Goal: Check status

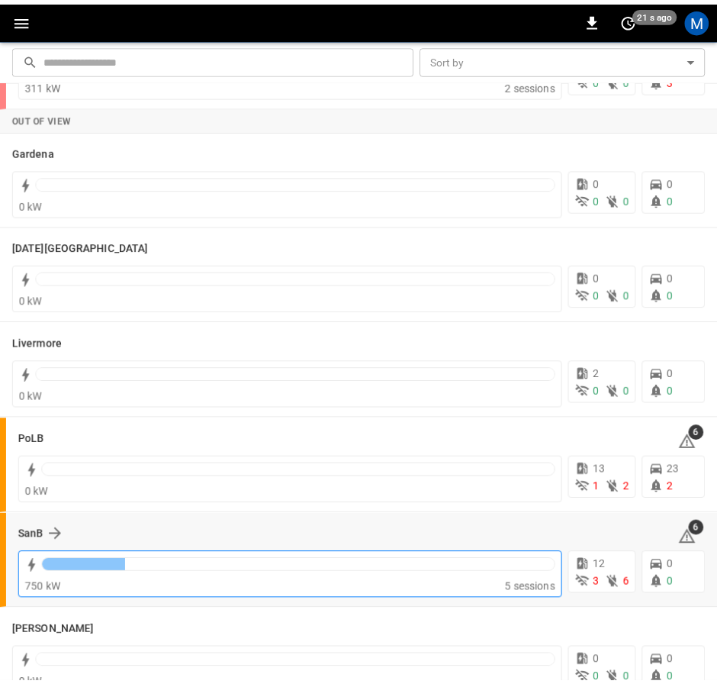
scroll to position [250, 0]
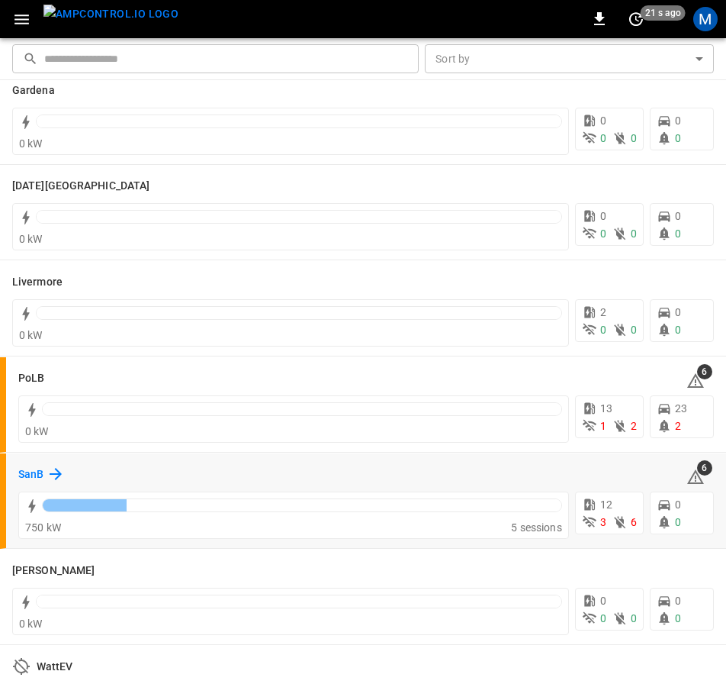
click at [33, 469] on h6 "SanB" at bounding box center [30, 474] width 25 height 17
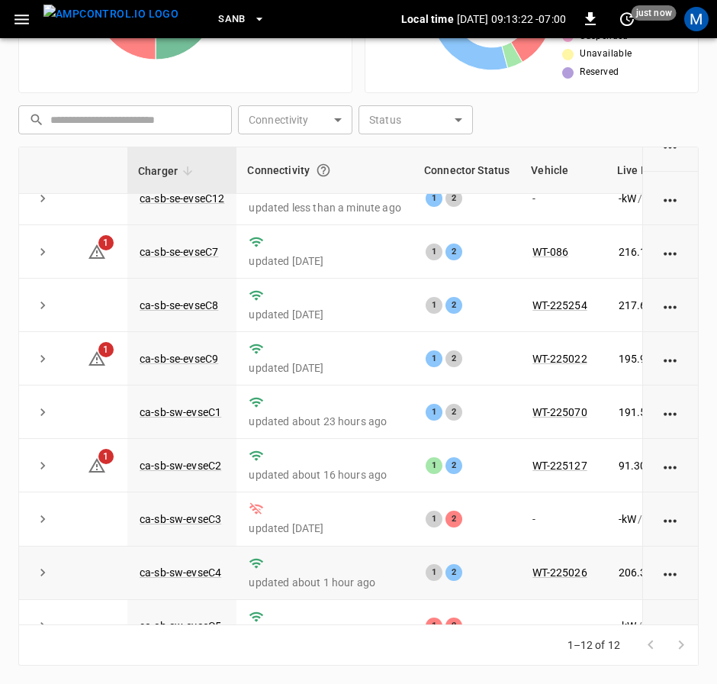
scroll to position [229, 0]
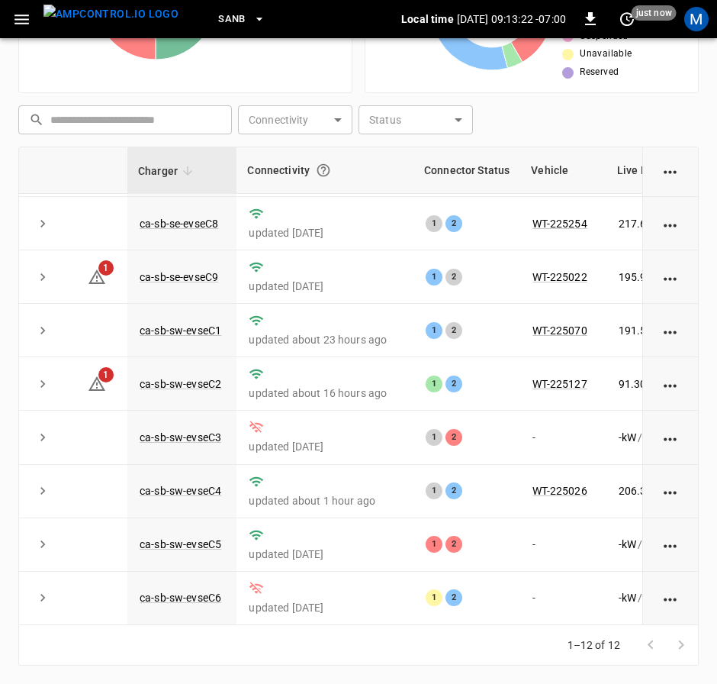
click at [411, 616] on div "Charger Connectivity Connector Status Vehicle Live Power Live SoC Last Session …" at bounding box center [358, 386] width 681 height 478
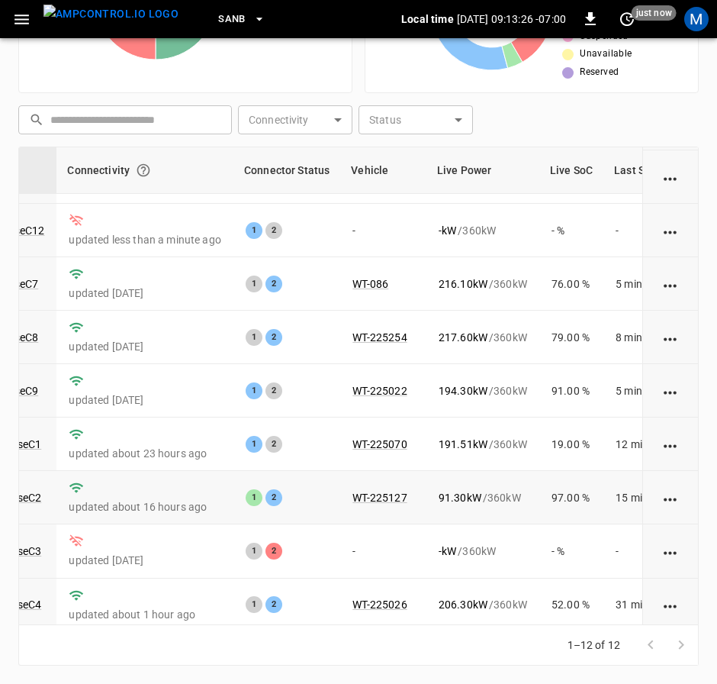
scroll to position [83, 180]
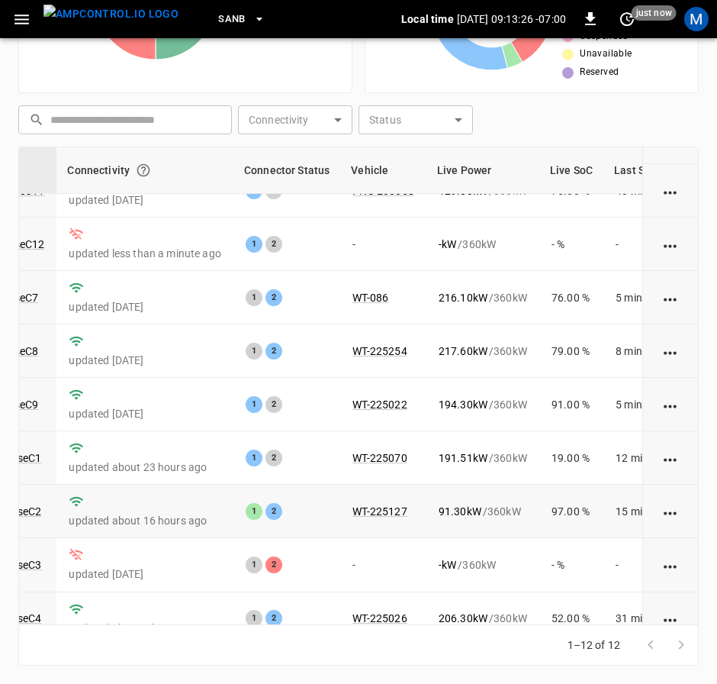
click at [432, 500] on td "91.30 kW / 360 kW" at bounding box center [483, 511] width 113 height 53
click at [427, 491] on td "91.30 kW / 360 kW" at bounding box center [483, 511] width 113 height 53
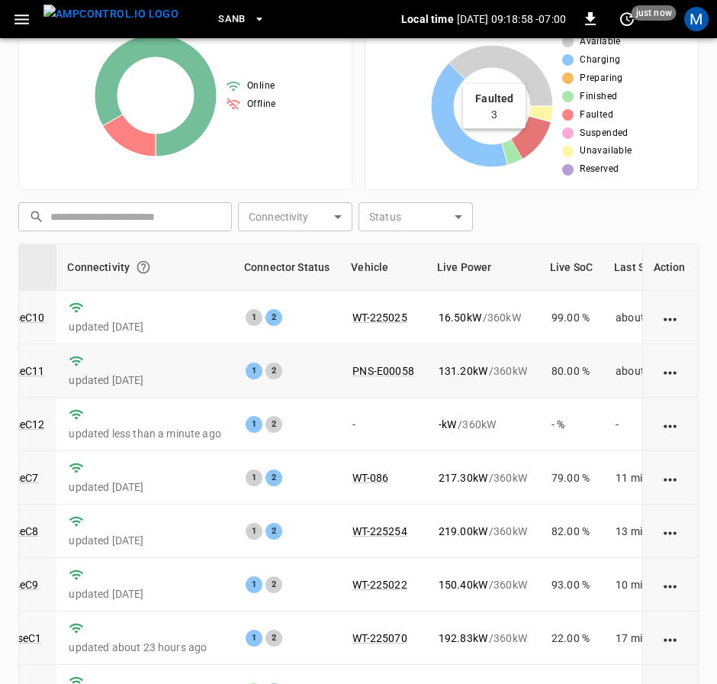
scroll to position [352, 0]
